Goal: Find specific page/section: Find specific page/section

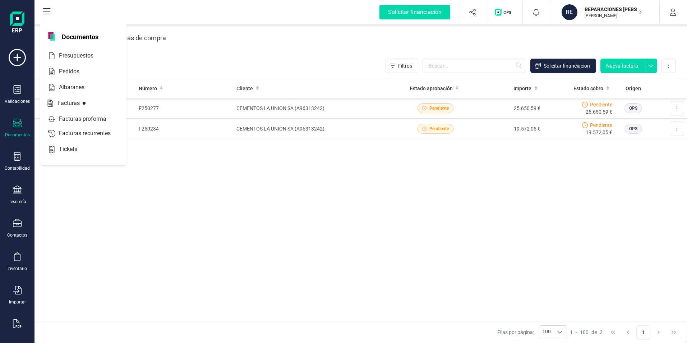
click at [21, 17] on img at bounding box center [17, 22] width 14 height 23
click at [19, 55] on icon at bounding box center [17, 57] width 17 height 17
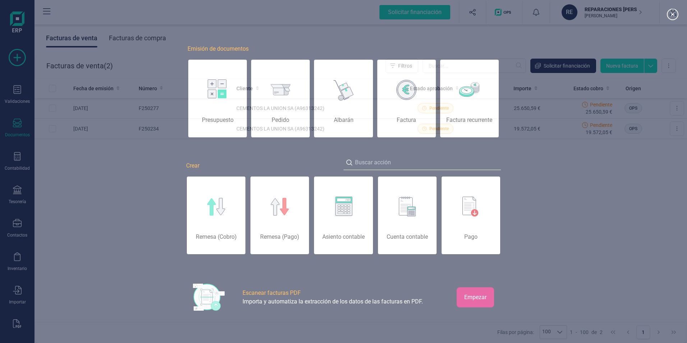
scroll to position [0, 36]
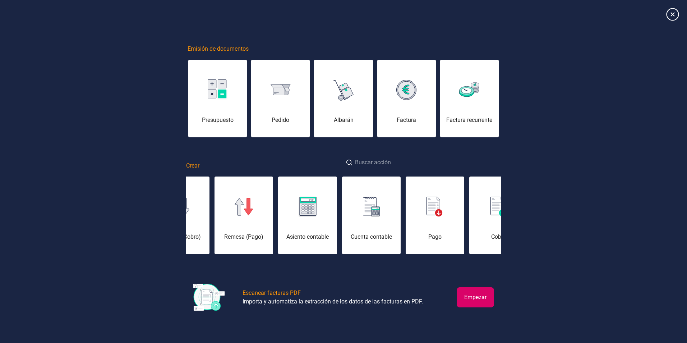
click at [676, 14] on icon at bounding box center [672, 14] width 13 height 13
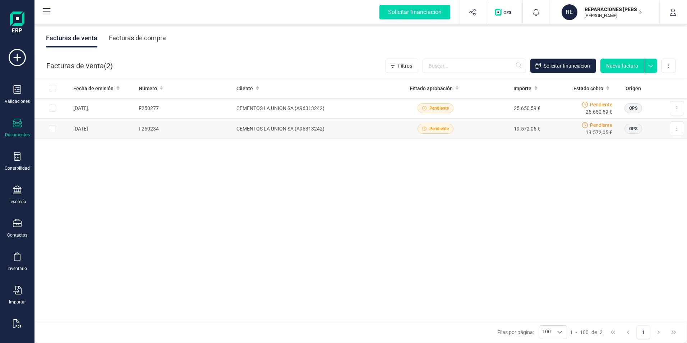
click at [255, 125] on td "CEMENTOS LA UNION SA (A96313242)" at bounding box center [316, 128] width 166 height 20
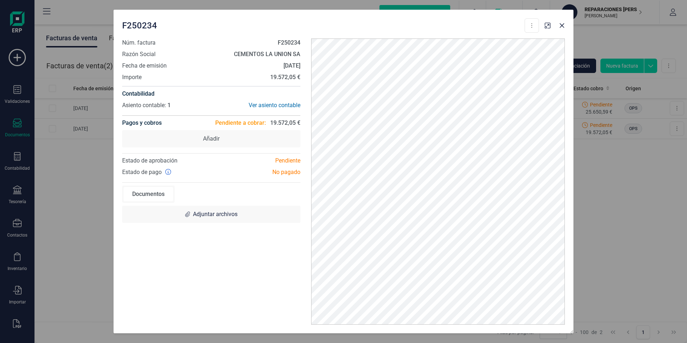
click at [168, 191] on div "Documentos" at bounding box center [149, 194] width 50 height 14
click at [161, 195] on div "Documentos" at bounding box center [149, 194] width 50 height 14
click at [562, 25] on icon "button" at bounding box center [561, 25] width 5 height 5
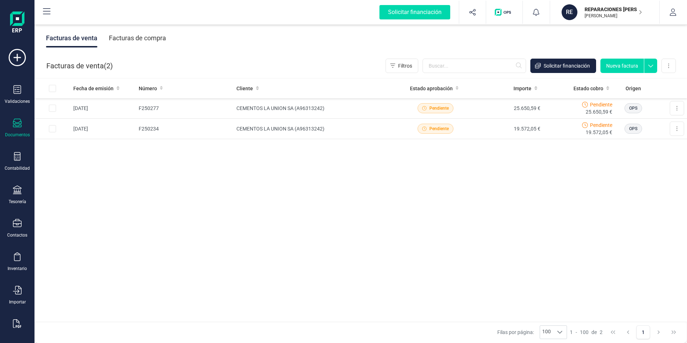
click at [16, 124] on icon at bounding box center [17, 122] width 9 height 9
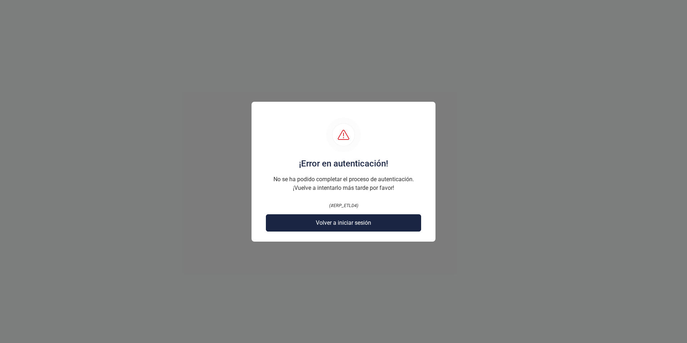
click at [321, 226] on span "Volver a iniciar sesión" at bounding box center [343, 222] width 55 height 9
